Goal: Information Seeking & Learning: Learn about a topic

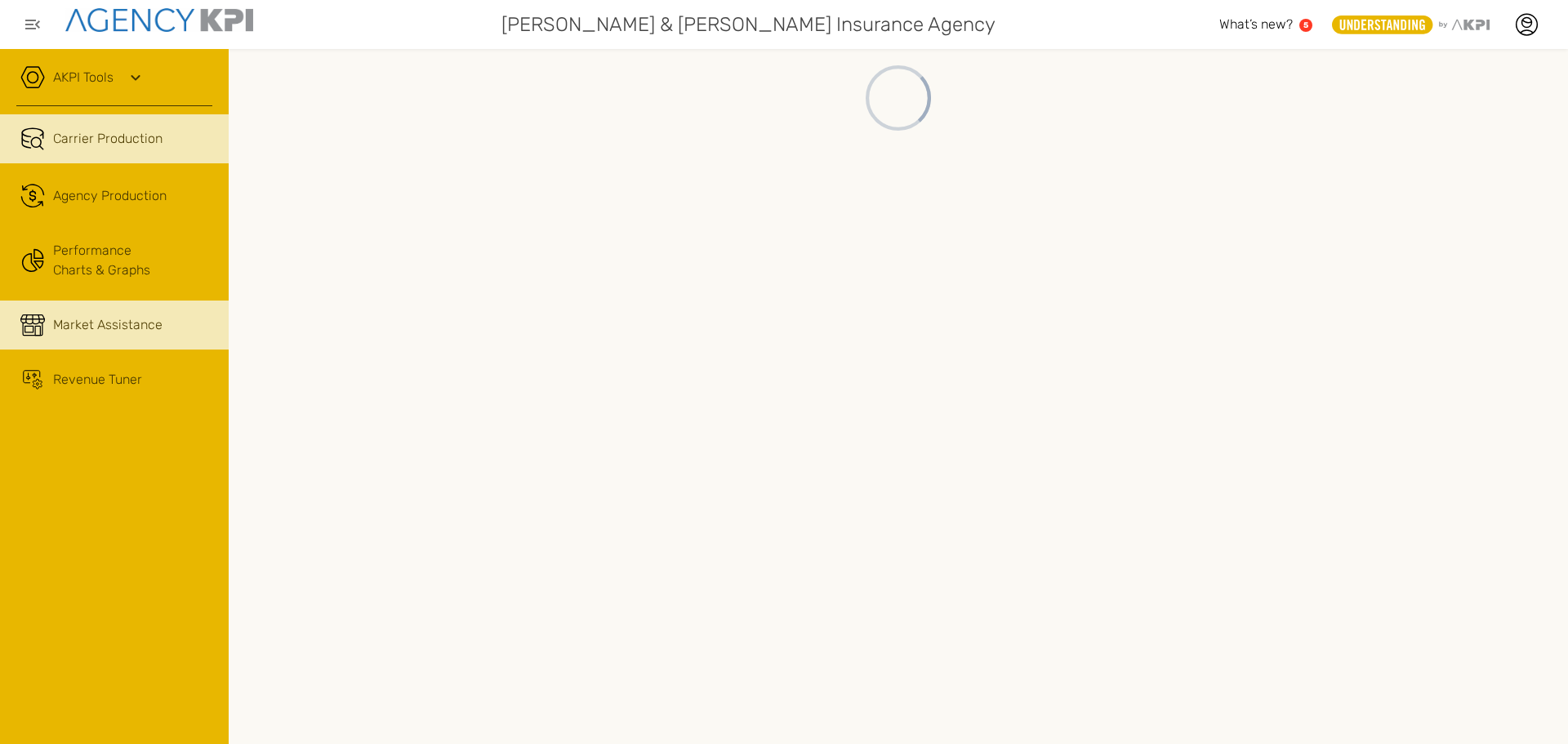
click at [94, 333] on span "Market Assistance" at bounding box center [108, 325] width 110 height 20
